Goal: Task Accomplishment & Management: Manage account settings

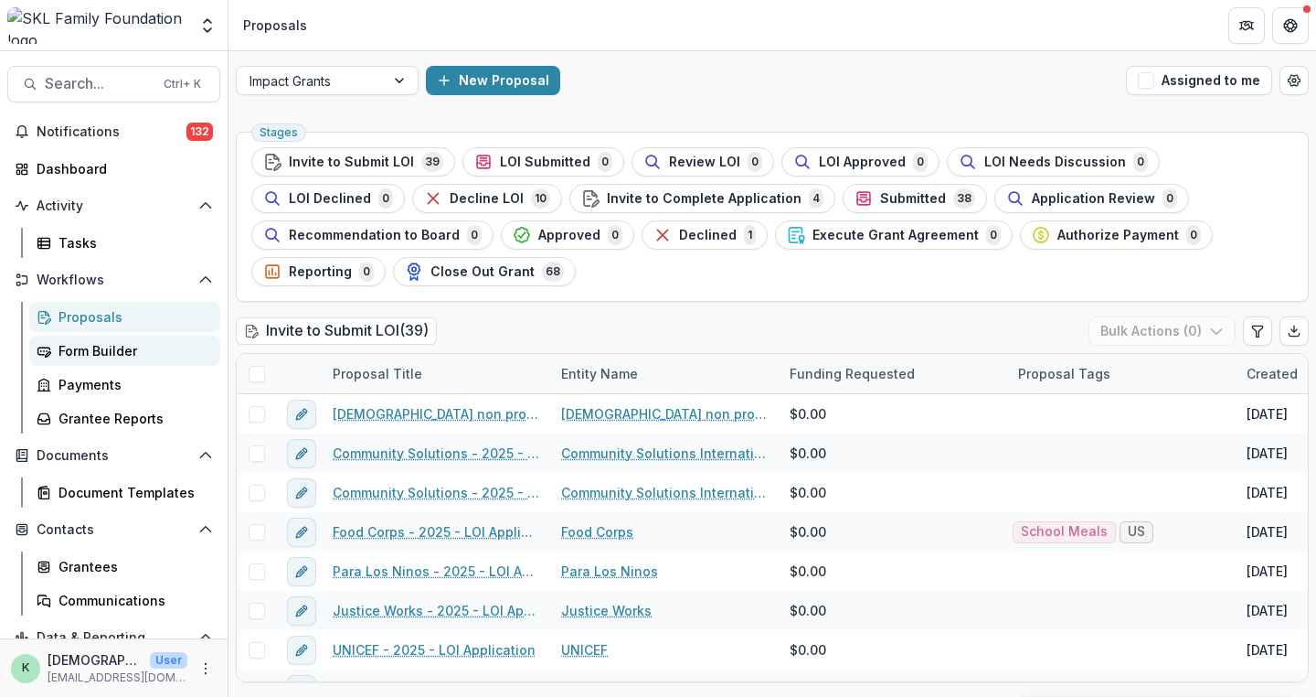
scroll to position [16, 0]
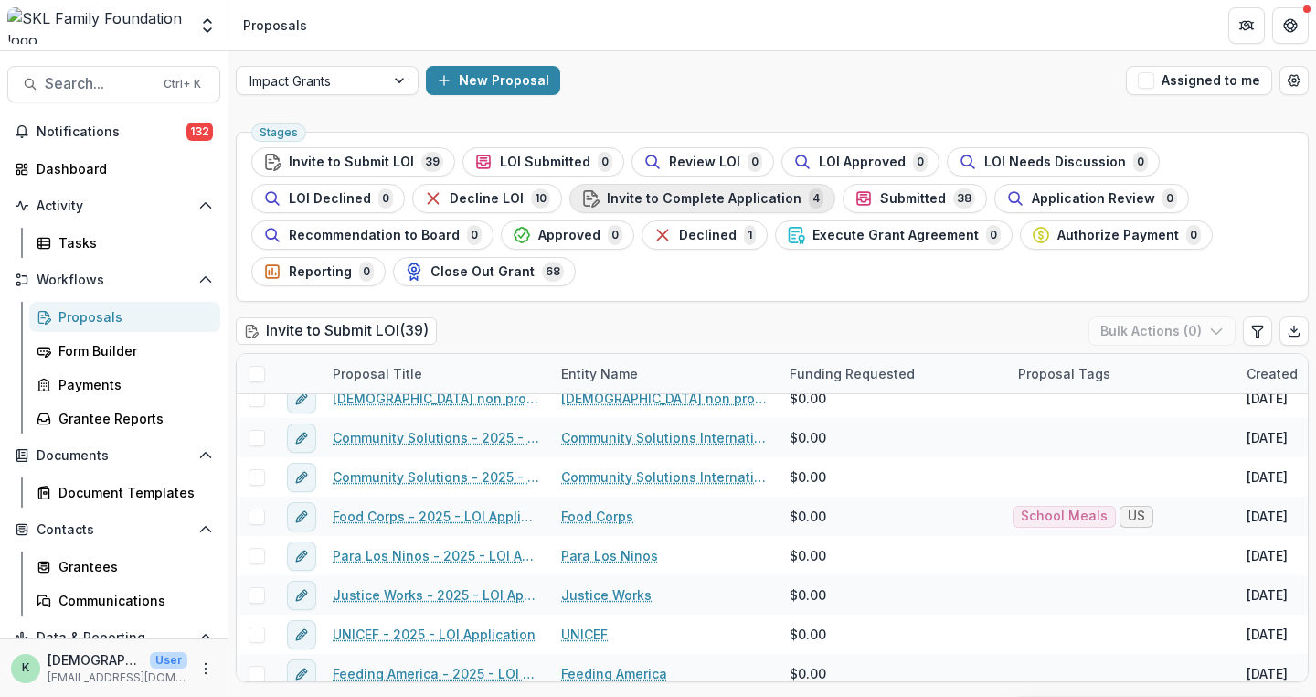
click at [668, 200] on span "Invite to Complete Application" at bounding box center [704, 199] width 195 height 16
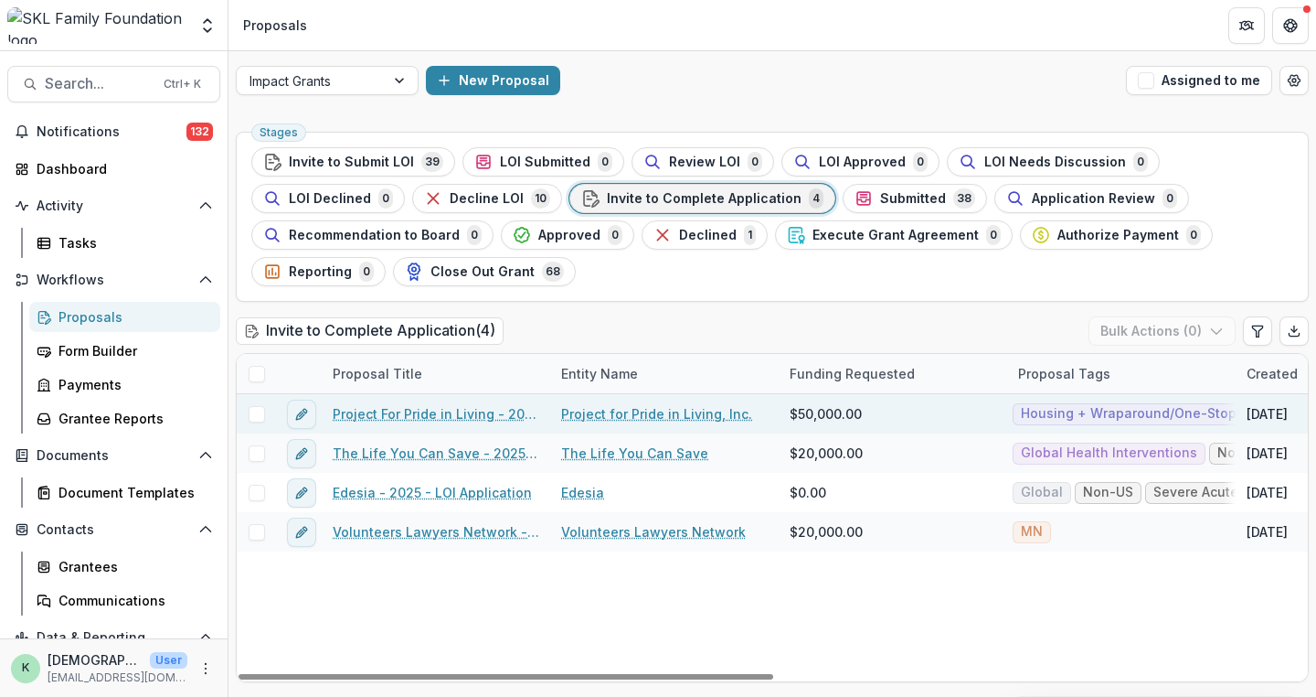
click at [463, 404] on link "Project For Pride in Living - 2025 - LOI Application" at bounding box center [436, 413] width 207 height 19
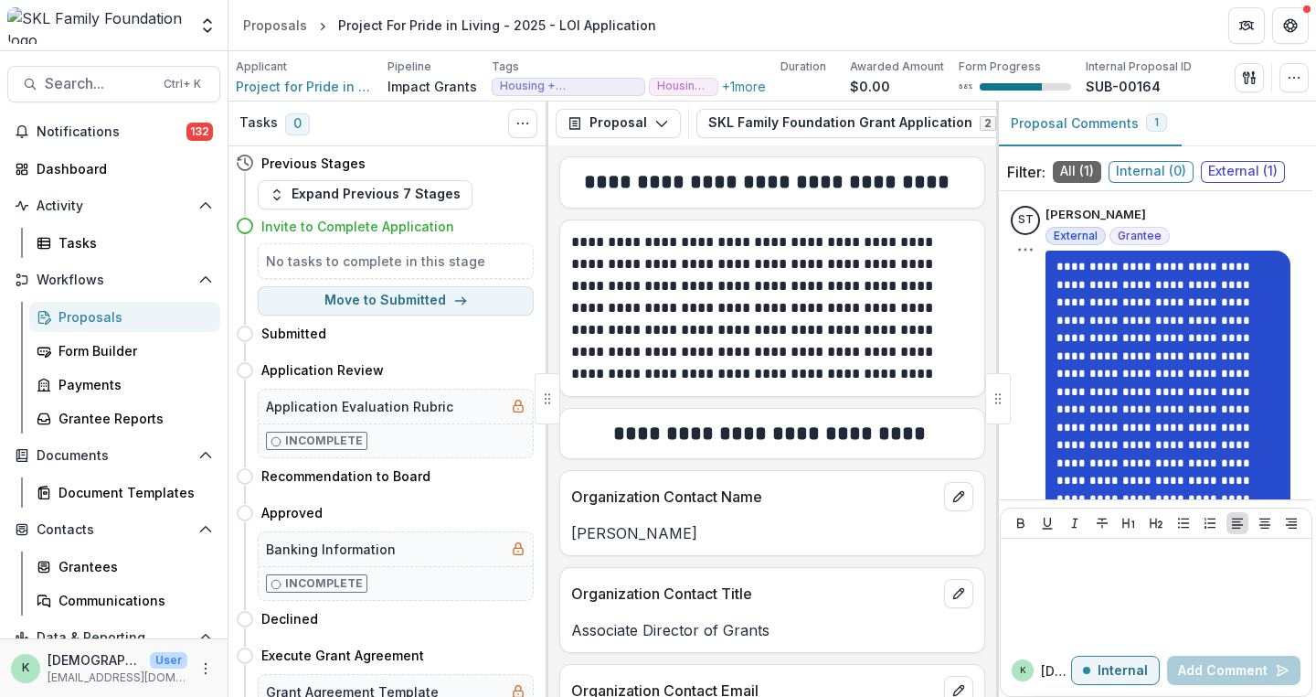
scroll to position [94, 0]
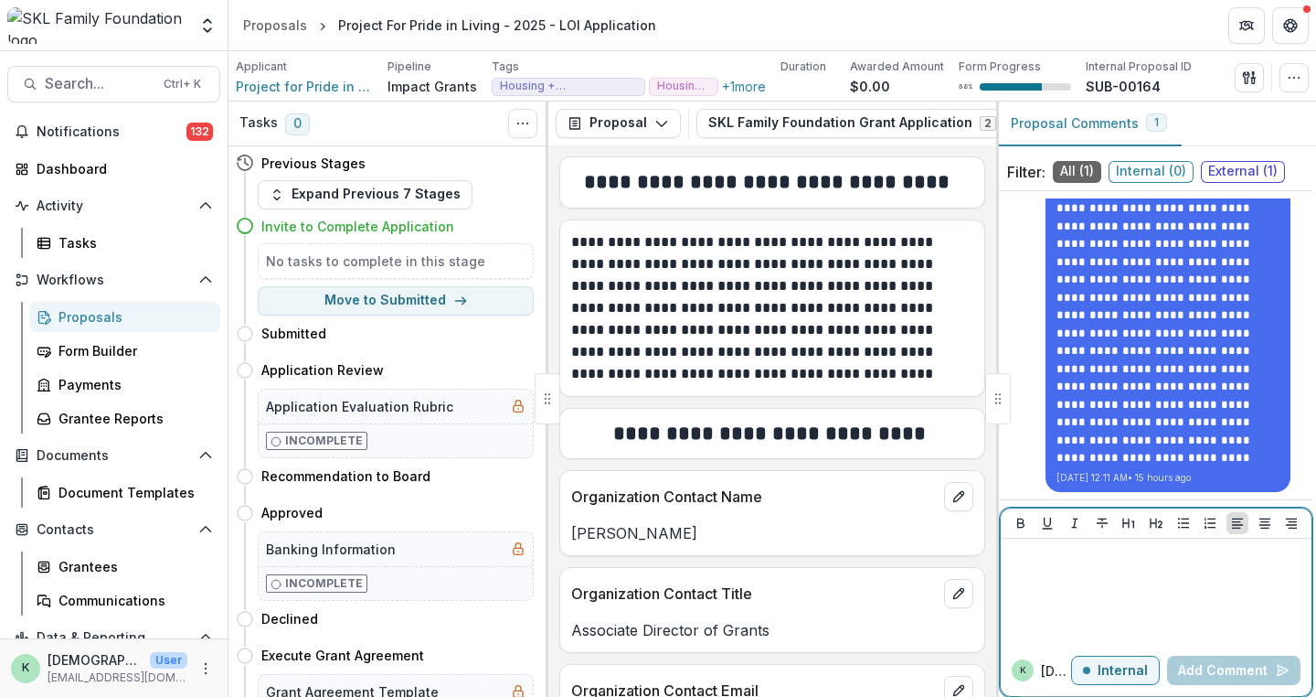
click at [1108, 568] on div at bounding box center [1156, 591] width 296 height 91
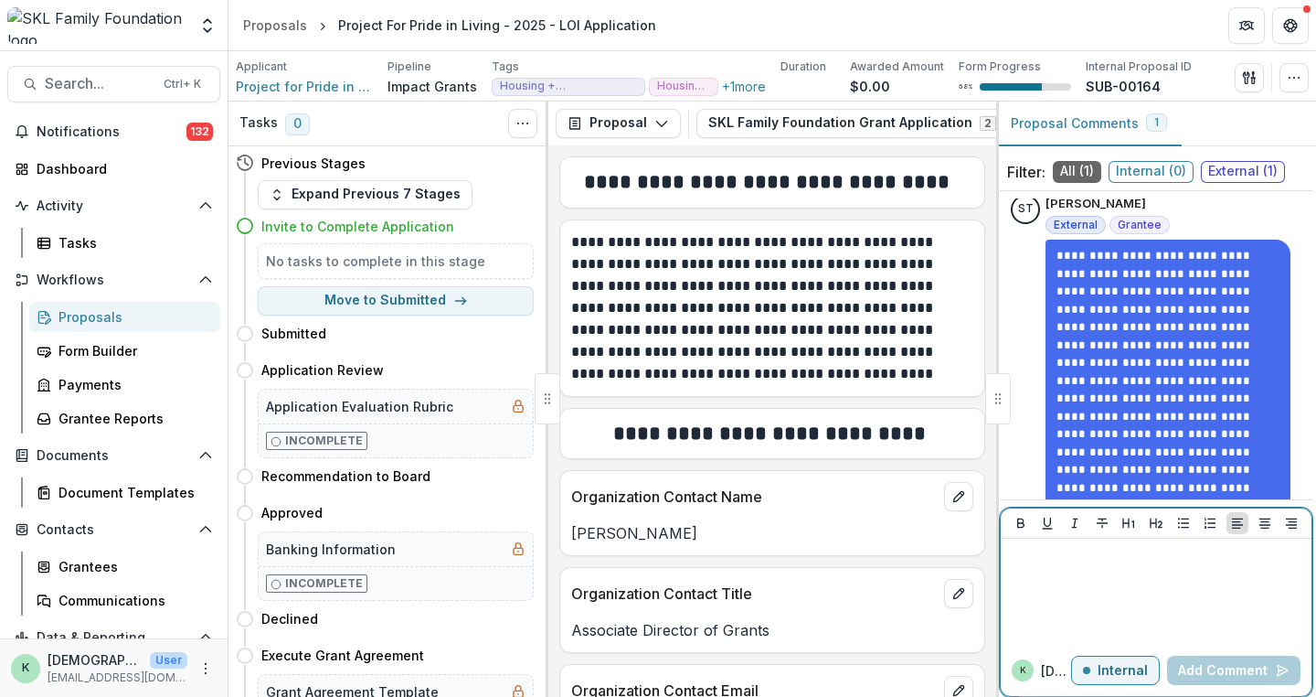
scroll to position [0, 0]
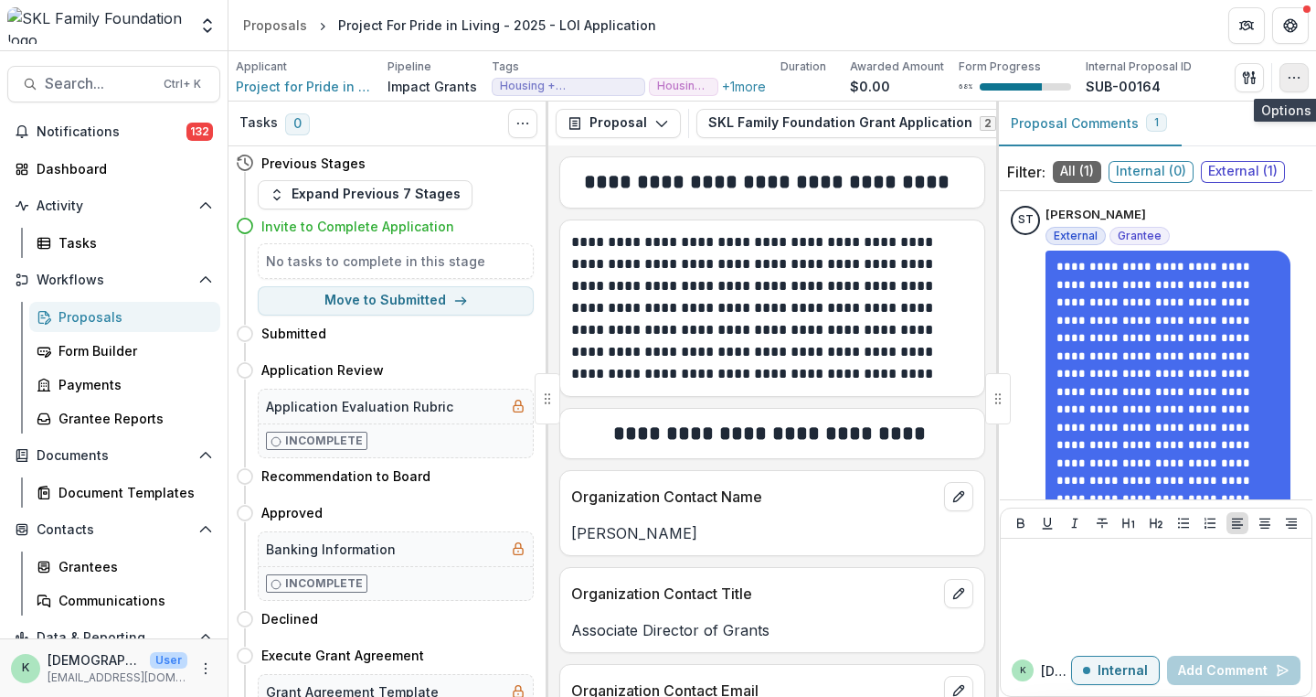
click at [1302, 72] on button "button" at bounding box center [1294, 77] width 29 height 29
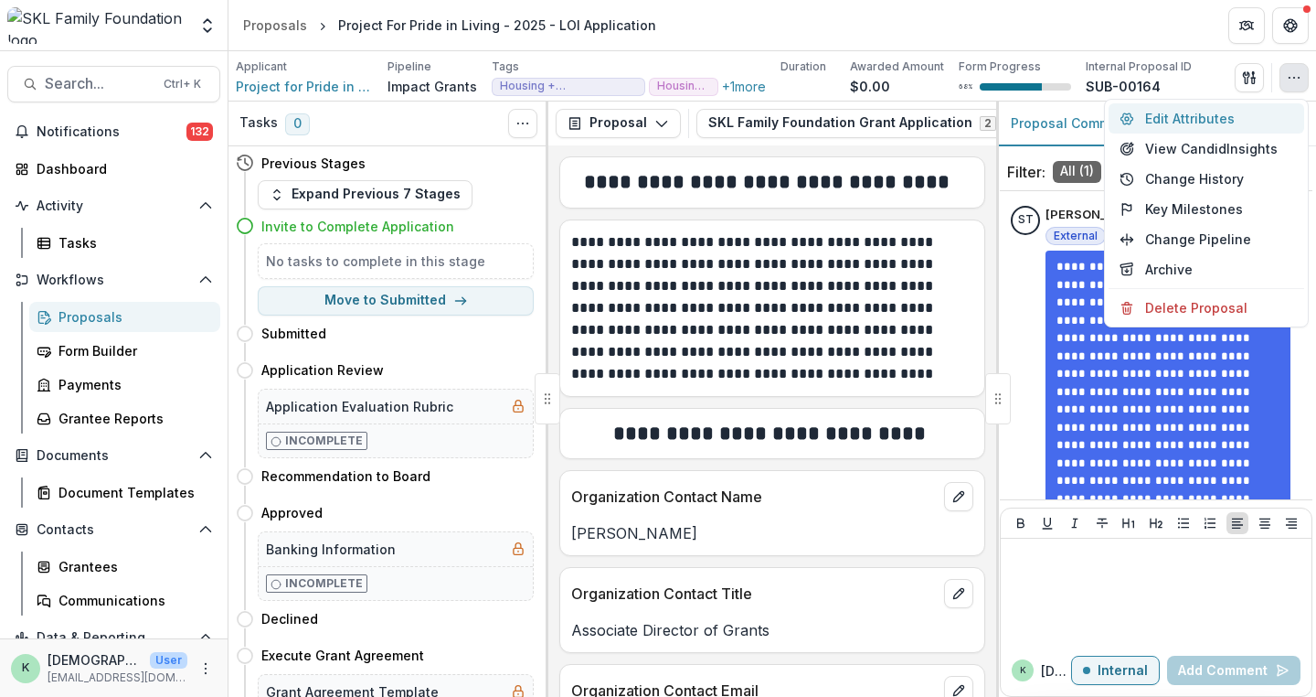
click at [1183, 122] on button "Edit Attributes" at bounding box center [1207, 118] width 196 height 30
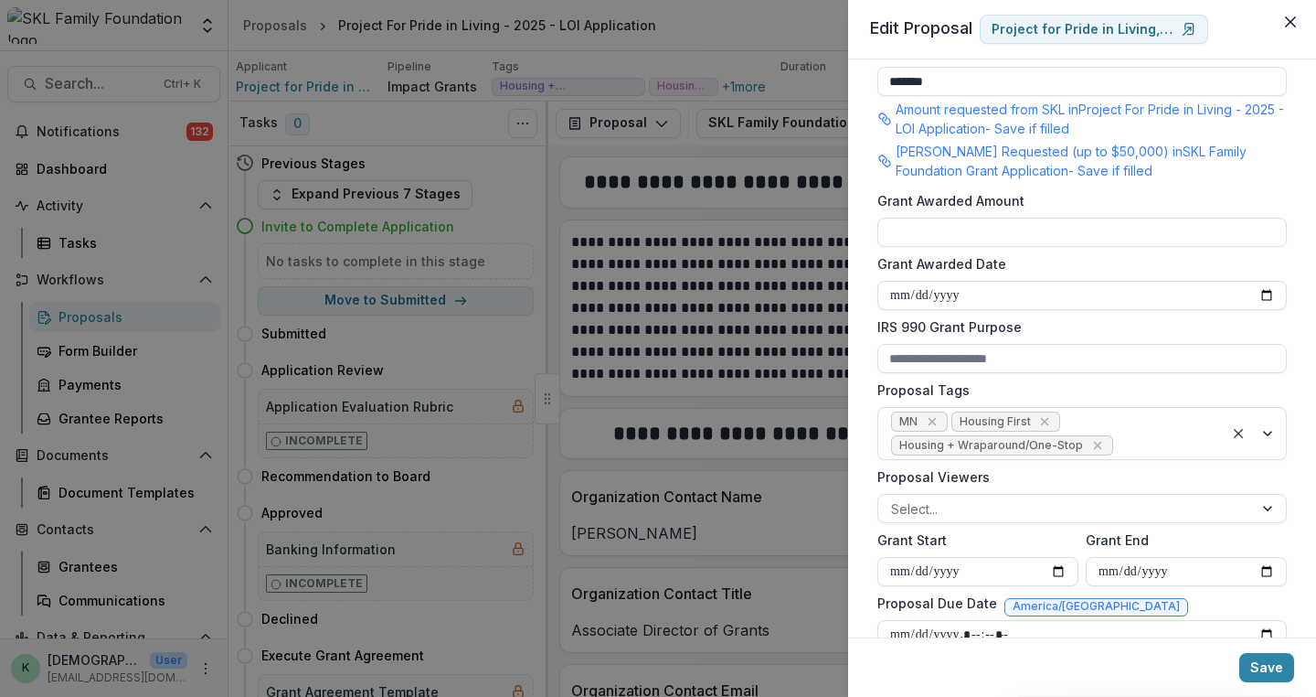
scroll to position [549, 0]
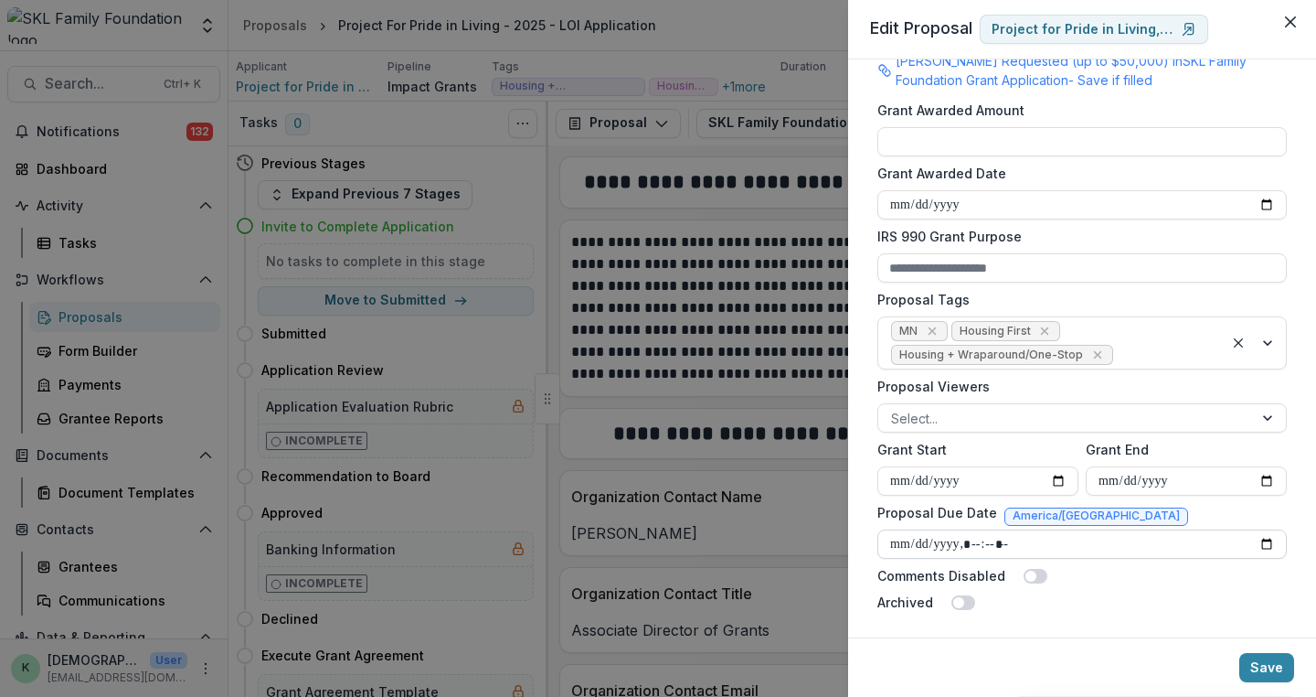
click at [1265, 538] on input "Proposal Due Date" at bounding box center [1083, 543] width 410 height 29
type input "**********"
click at [1262, 657] on button "Save" at bounding box center [1267, 667] width 55 height 29
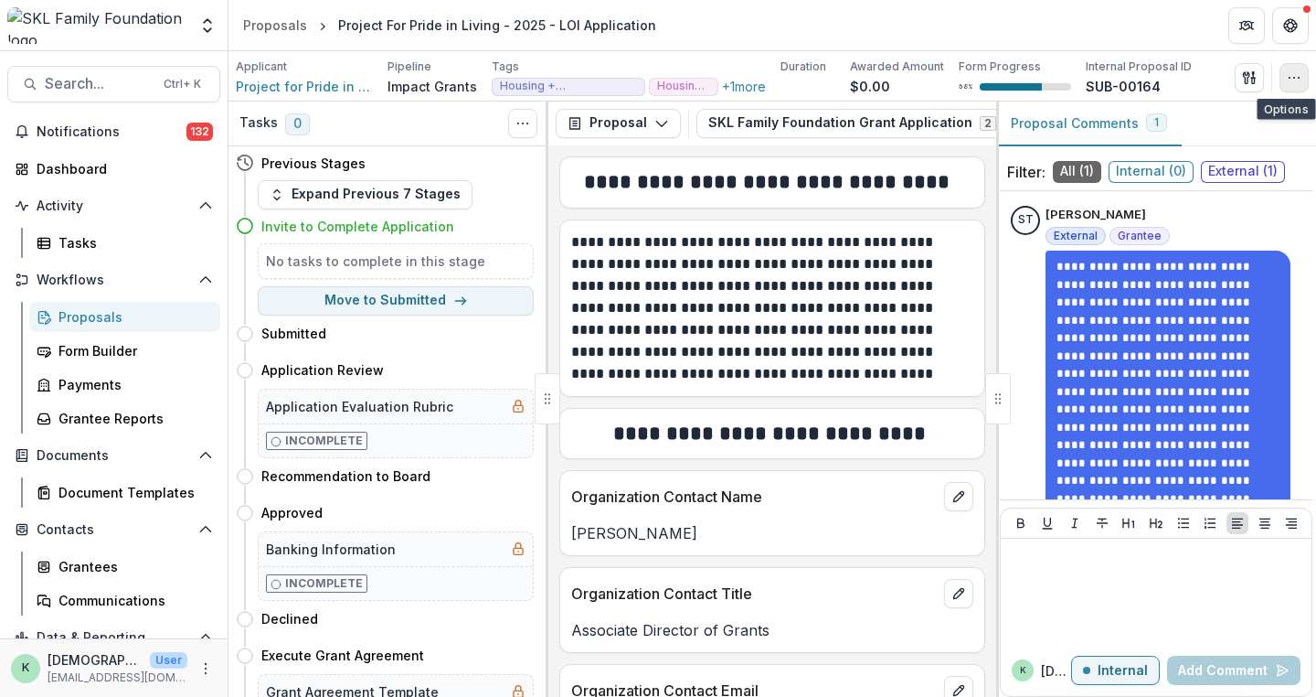
click at [1285, 70] on button "button" at bounding box center [1294, 77] width 29 height 29
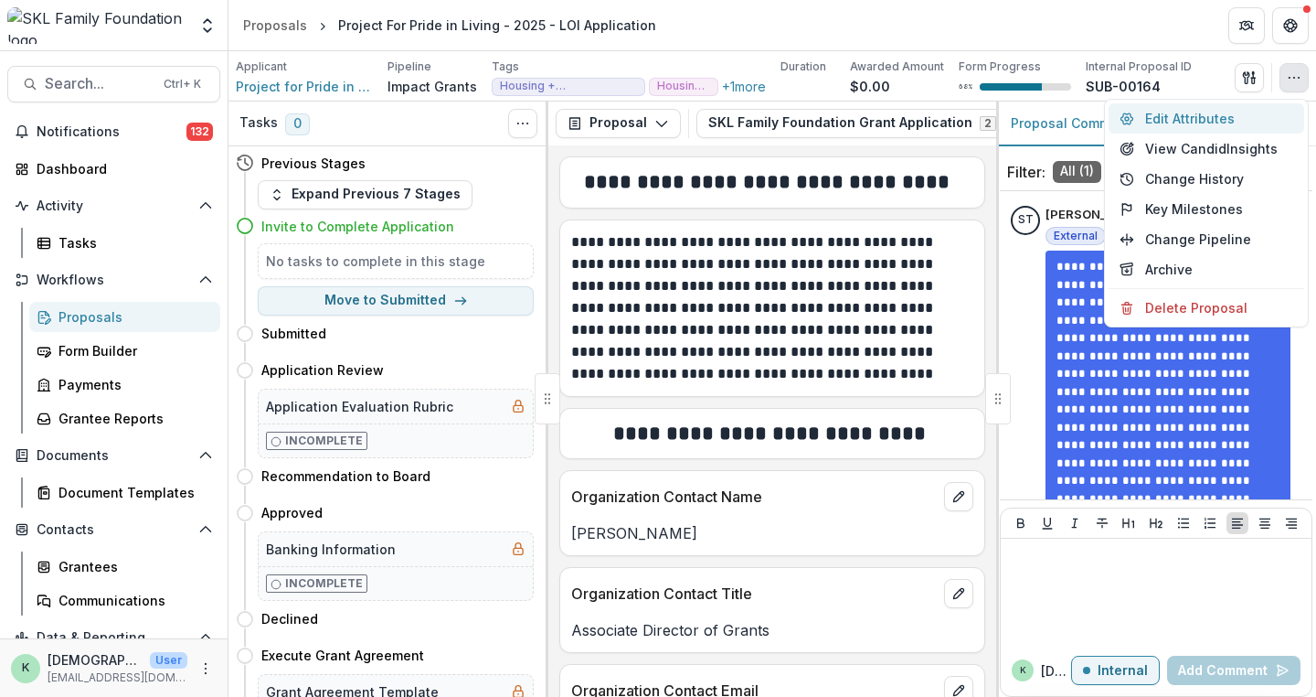
click at [1192, 117] on button "Edit Attributes" at bounding box center [1207, 118] width 196 height 30
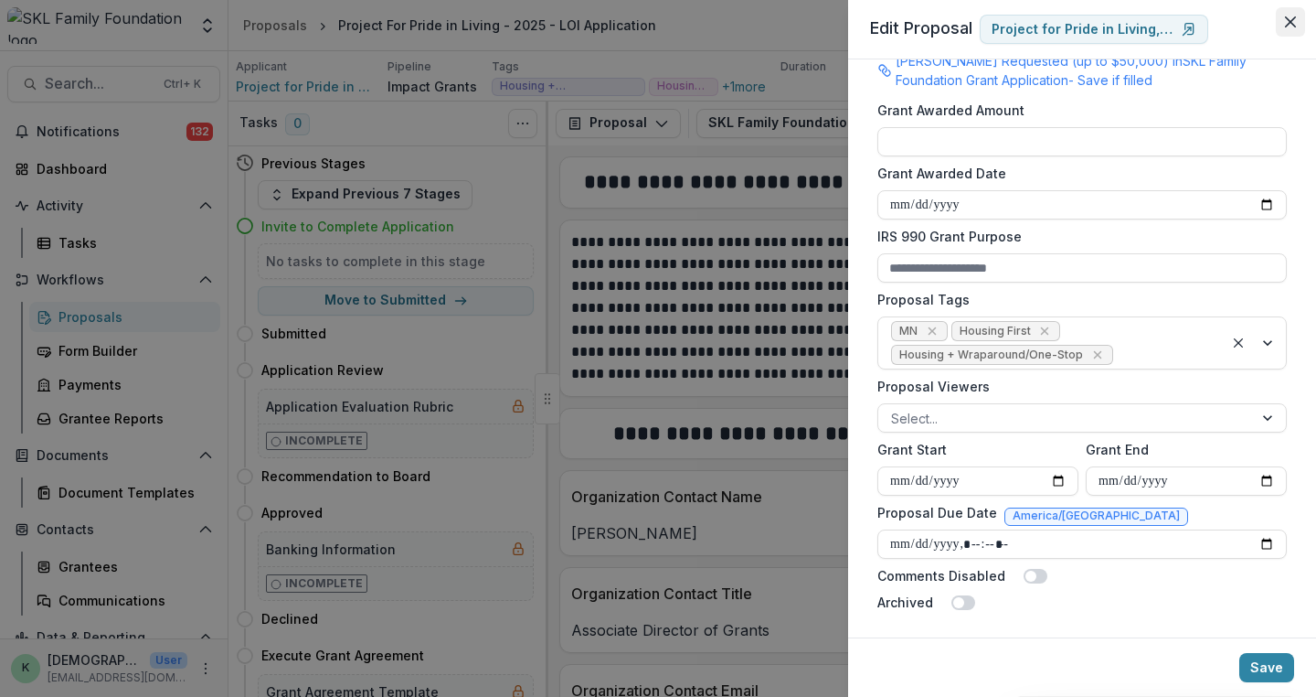
click at [1291, 14] on button "Close" at bounding box center [1290, 21] width 29 height 29
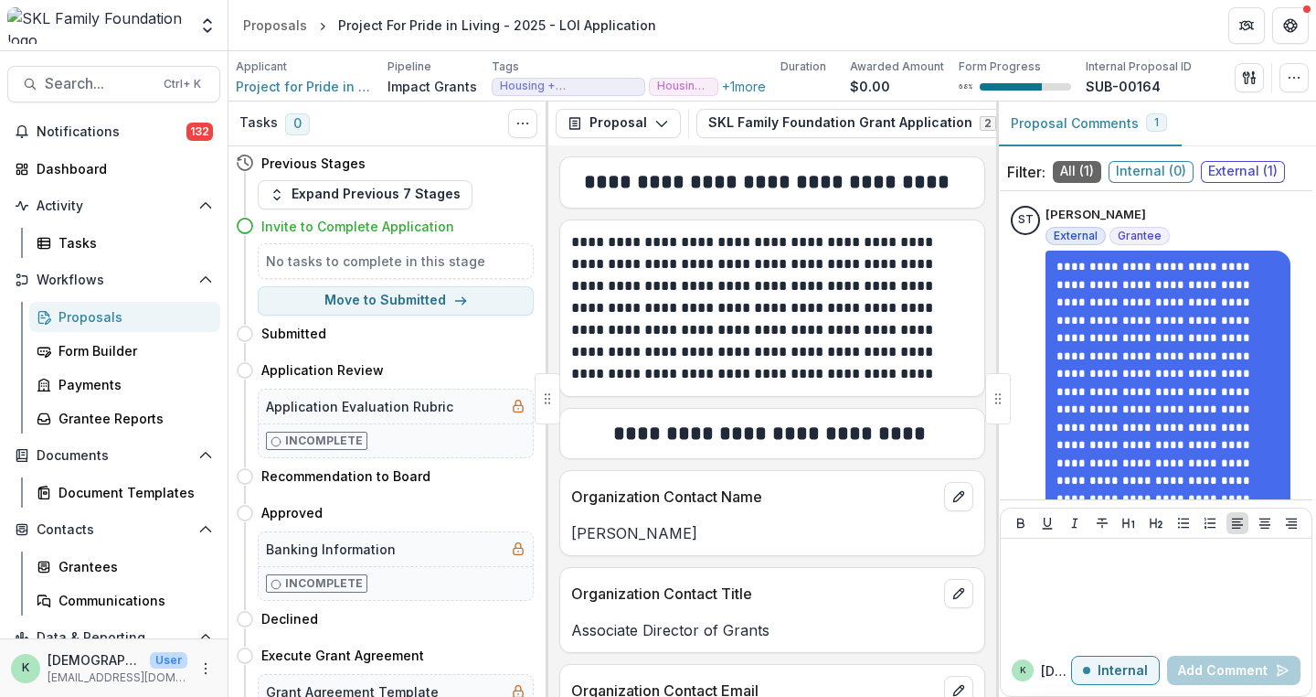
click at [78, 313] on div "Proposals" at bounding box center [132, 316] width 147 height 19
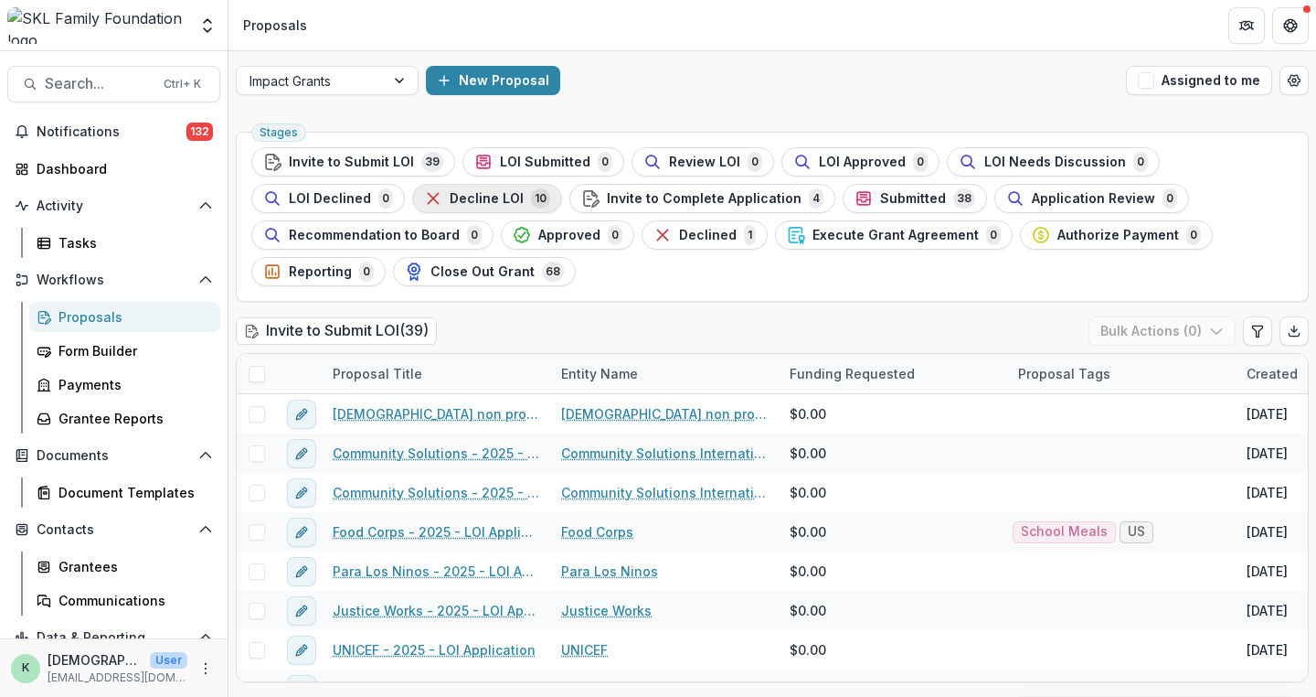
click at [474, 193] on span "Decline LOI" at bounding box center [487, 199] width 74 height 16
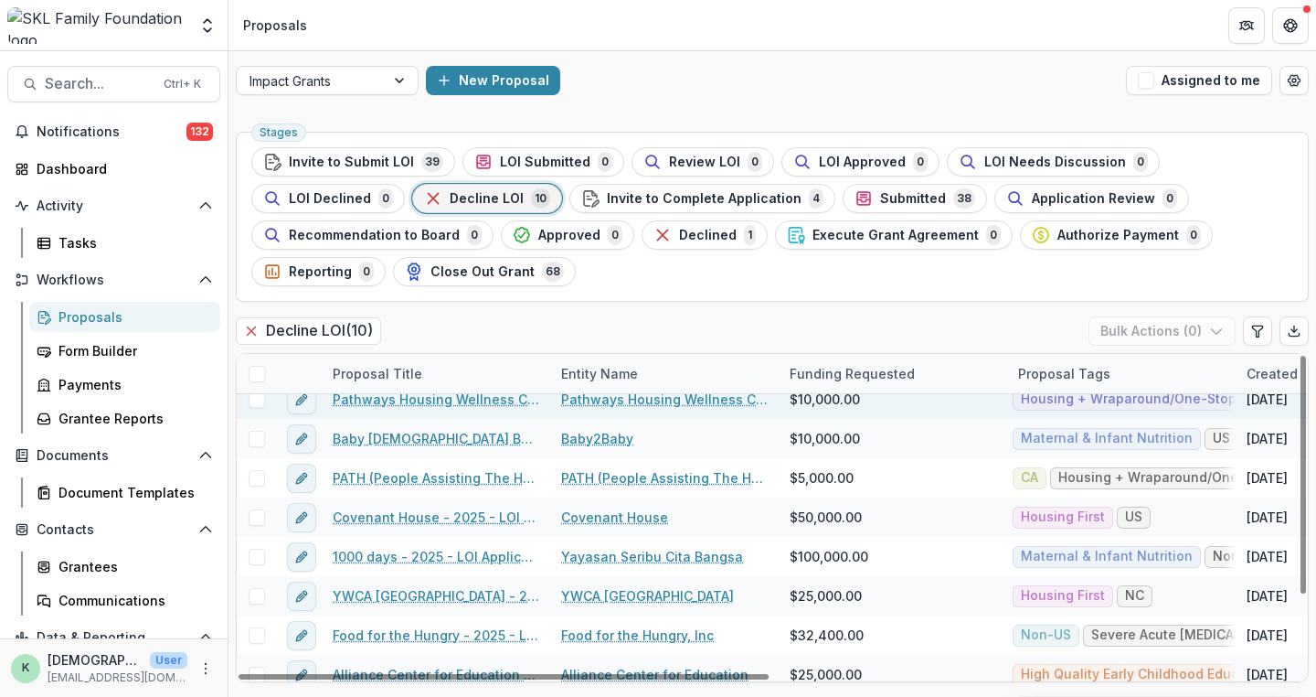
scroll to position [104, 0]
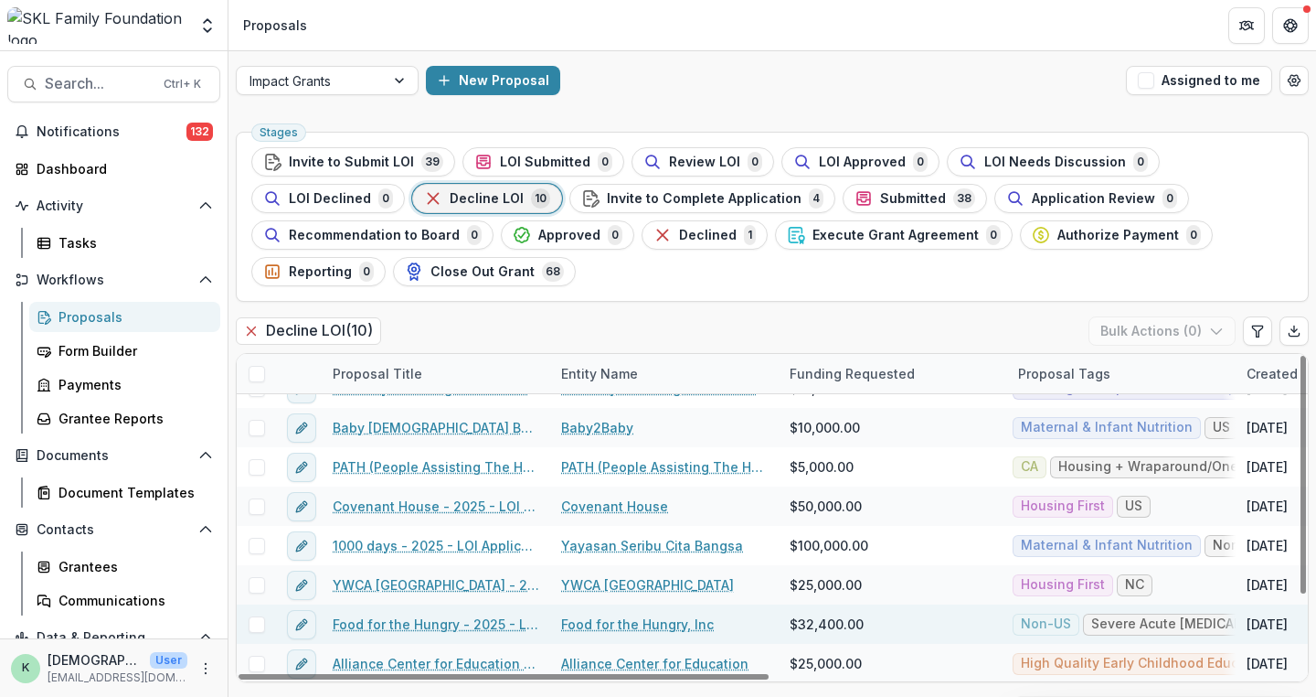
click at [497, 614] on link "Food for the Hungry - 2025 - LOI Application" at bounding box center [436, 623] width 207 height 19
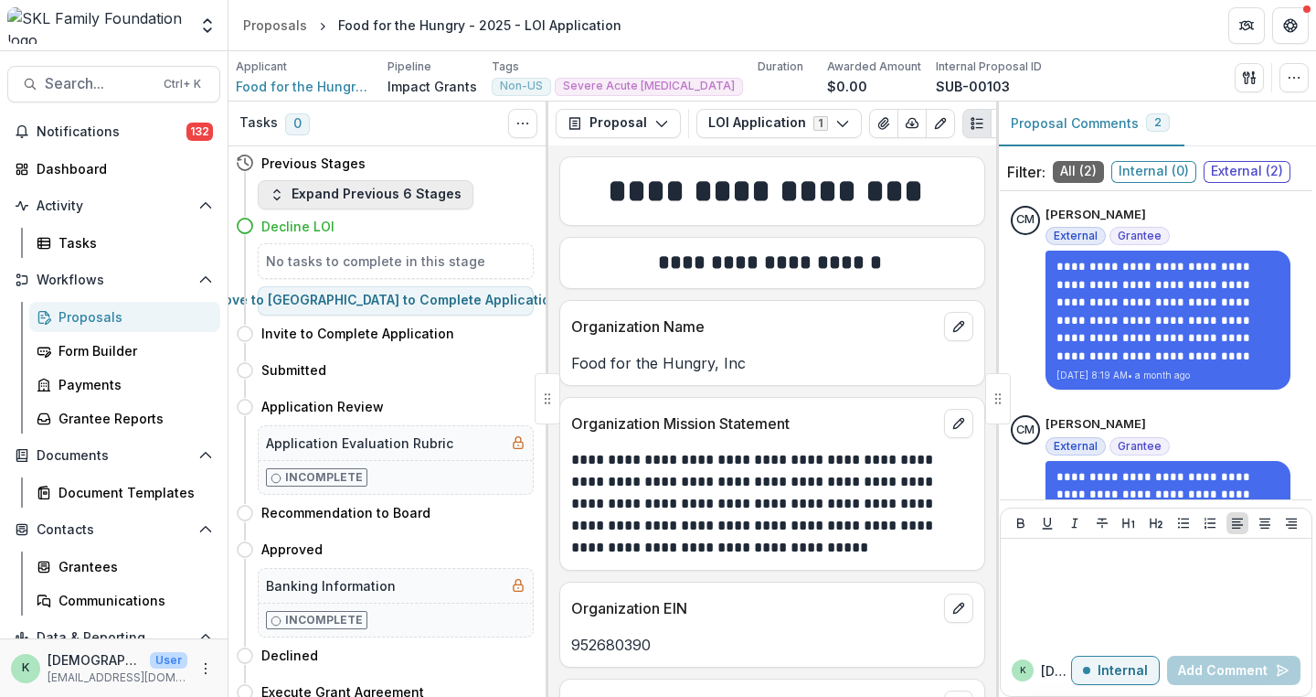
click at [325, 198] on button "Expand Previous 6 Stages" at bounding box center [366, 194] width 216 height 29
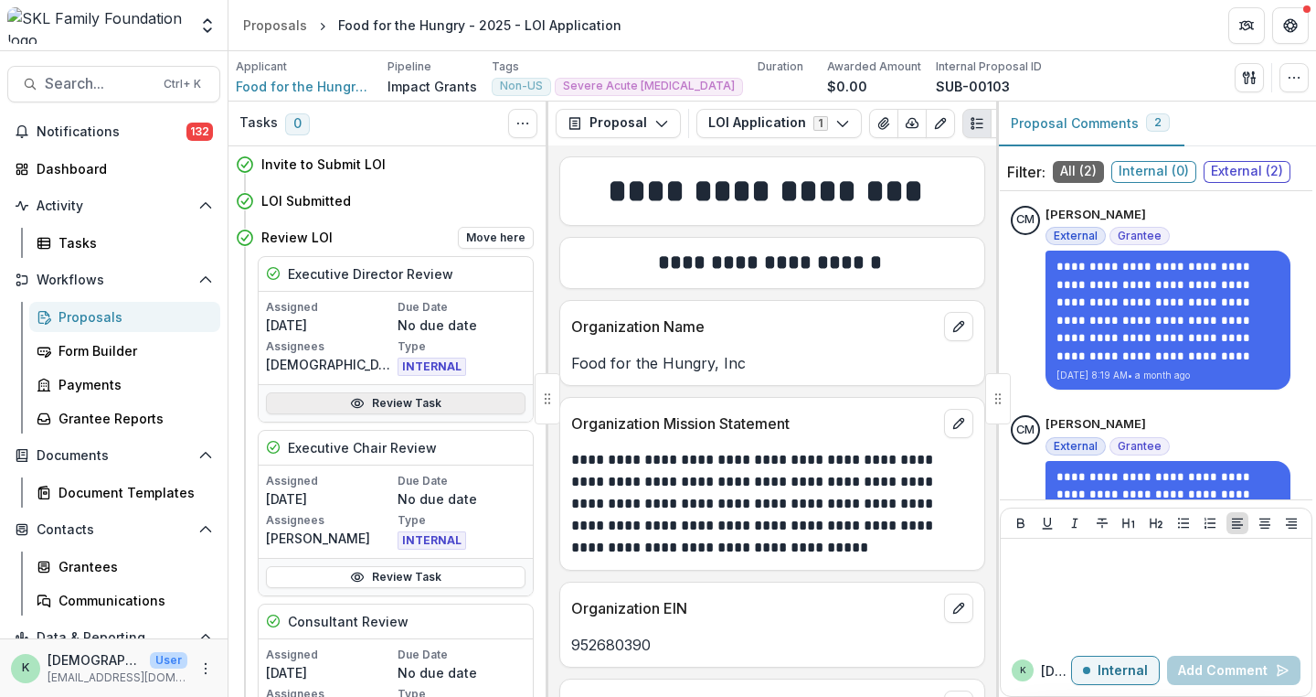
click at [373, 402] on link "Review Task" at bounding box center [396, 403] width 260 height 22
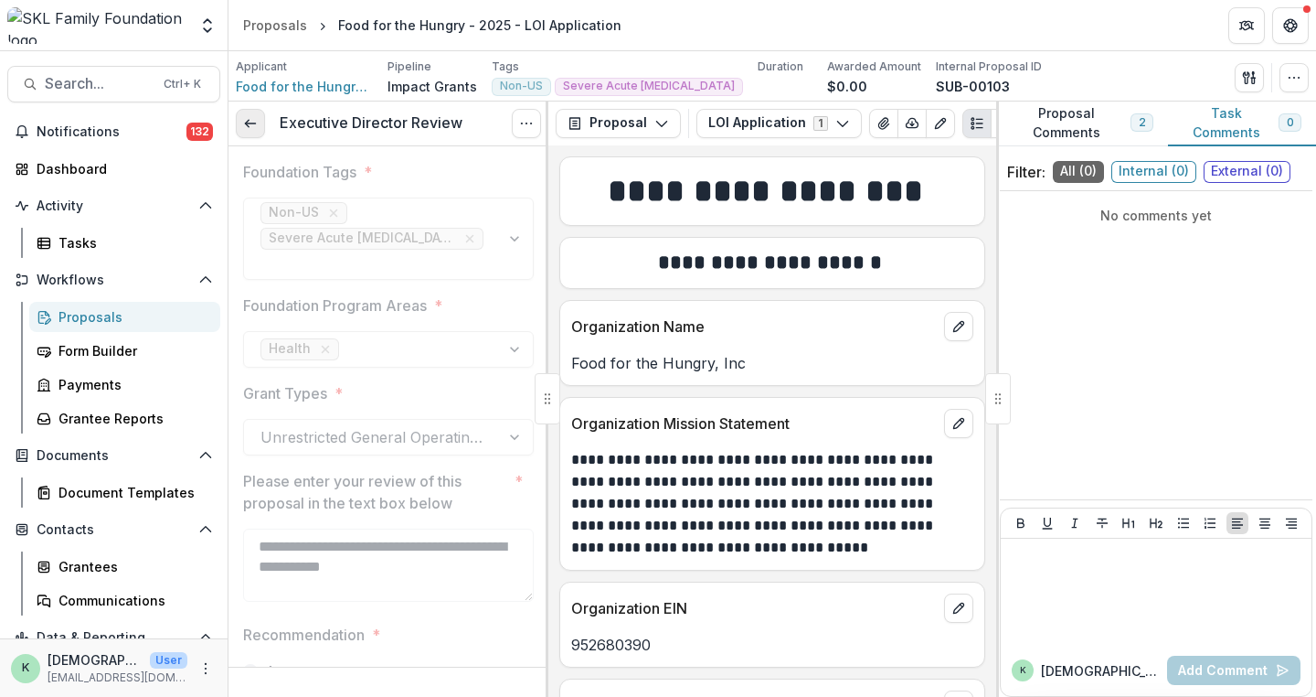
click at [250, 125] on icon at bounding box center [250, 123] width 15 height 15
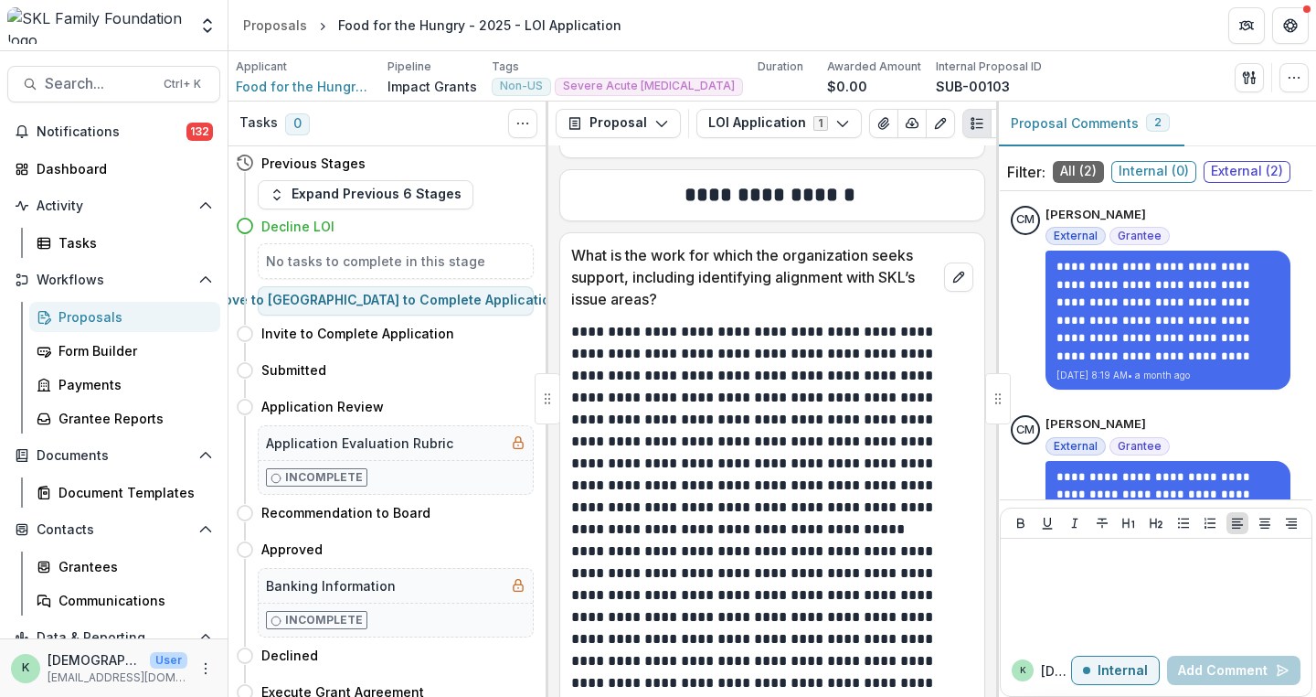
scroll to position [1249, 0]
